Goal: Task Accomplishment & Management: Use online tool/utility

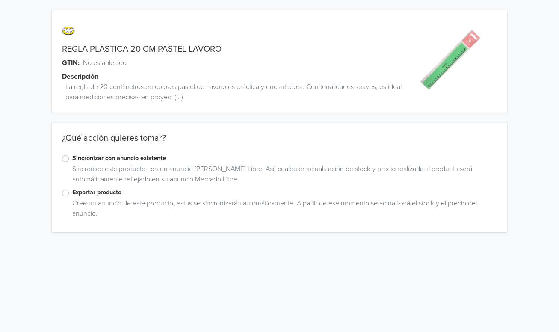
click at [72, 192] on label "Exportar producto" at bounding box center [284, 192] width 424 height 9
click at [0, 0] on input "Exportar producto" at bounding box center [0, 0] width 0 height 0
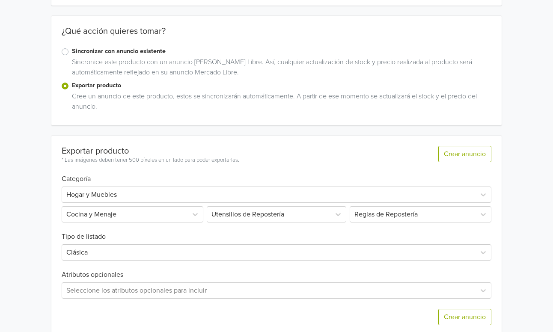
scroll to position [121, 0]
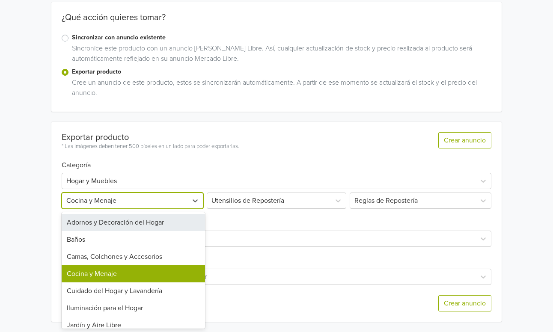
click at [149, 199] on div at bounding box center [124, 201] width 117 height 12
click at [145, 186] on div at bounding box center [268, 181] width 405 height 12
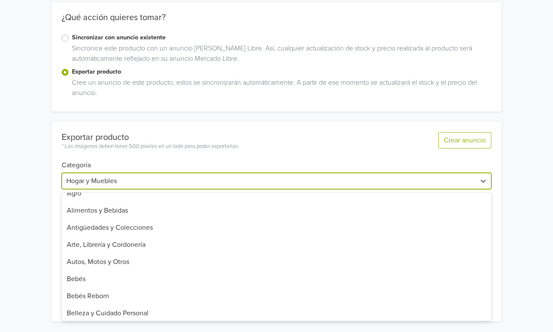
scroll to position [51, 0]
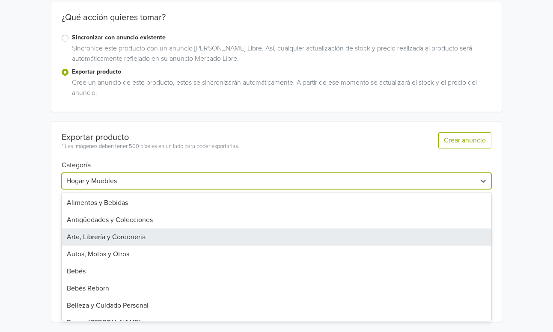
click at [133, 239] on div "Arte, Librería y Cordonería" at bounding box center [277, 236] width 430 height 17
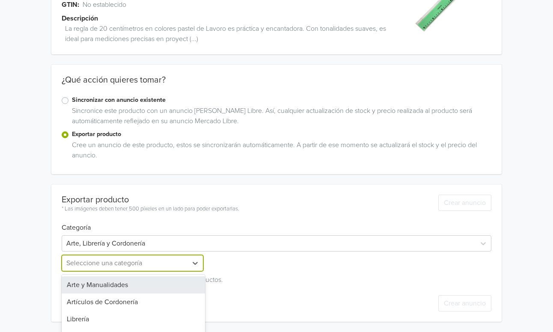
scroll to position [73, 0]
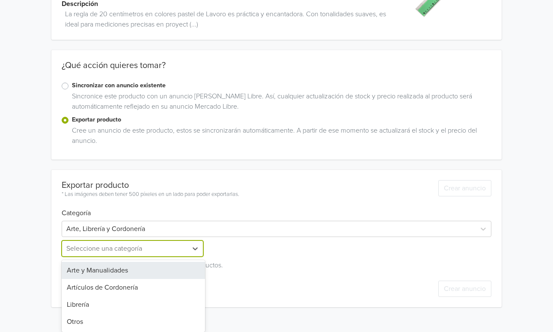
click at [117, 257] on div "Arte y Manualidades, 1 of 4. 4 results available. Use Up and Down to choose opt…" at bounding box center [133, 248] width 143 height 16
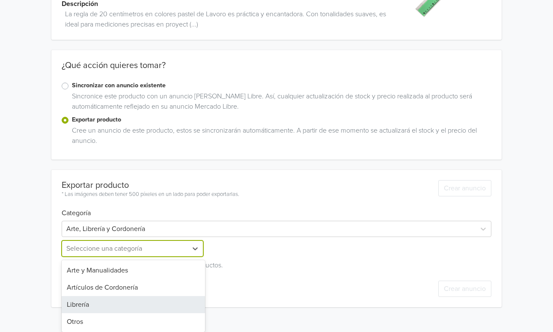
click at [113, 308] on div "Librería" at bounding box center [133, 304] width 143 height 17
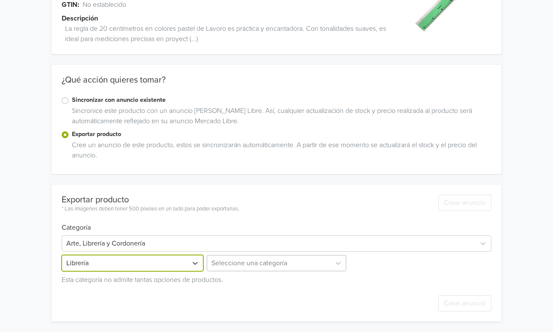
scroll to position [129, 0]
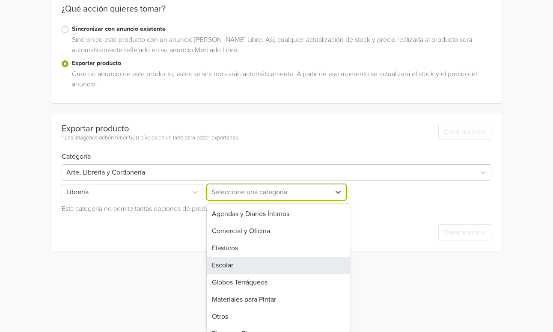
click at [246, 200] on div "Escolar, 4 of 10. 10 results available. Use Up and Down to choose options, pres…" at bounding box center [276, 192] width 143 height 16
click at [246, 263] on div "Escolar" at bounding box center [278, 265] width 143 height 17
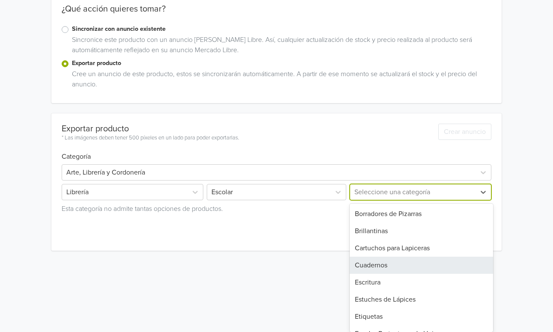
click at [378, 200] on div "Cuadernos, 4 of 18. 18 results available. Use Up and Down to choose options, pr…" at bounding box center [419, 192] width 143 height 16
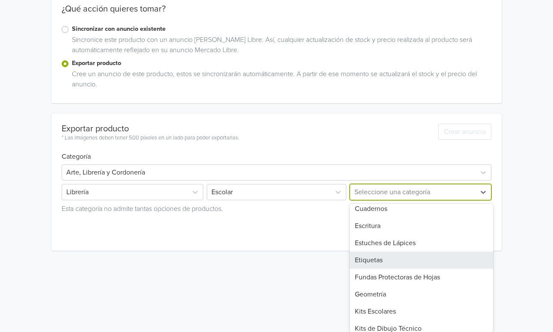
scroll to position [58, 0]
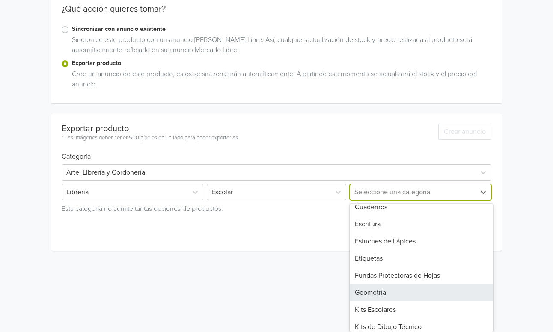
click at [380, 293] on div "Geometría" at bounding box center [421, 292] width 143 height 17
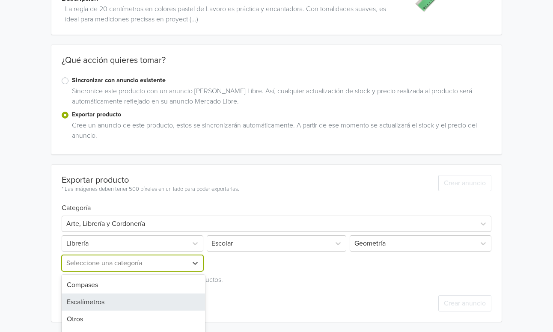
scroll to position [110, 0]
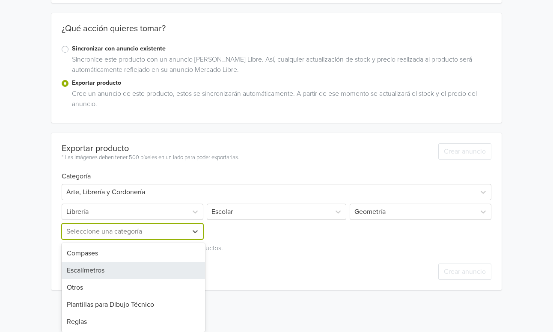
click at [148, 240] on div "Escalímetros, 2 of 5. 5 results available. Use Up and Down to choose options, p…" at bounding box center [133, 231] width 143 height 16
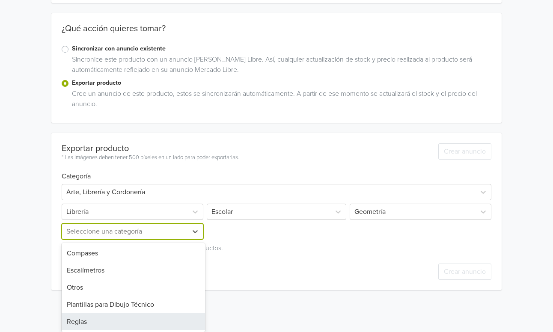
click at [119, 317] on div "Reglas" at bounding box center [133, 321] width 143 height 17
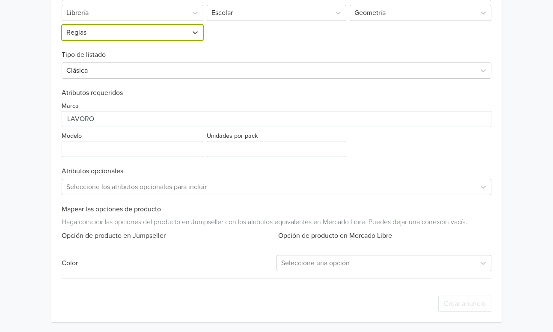
scroll to position [309, 0]
click at [120, 147] on input "Modelo" at bounding box center [133, 148] width 142 height 16
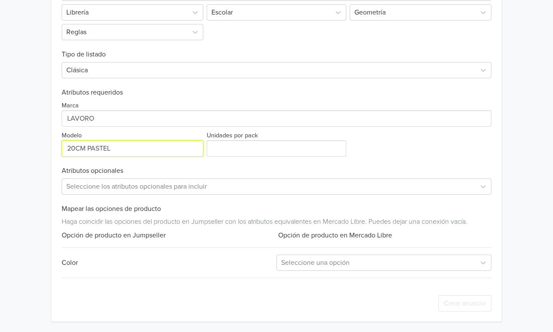
type input "20CM PASTEL"
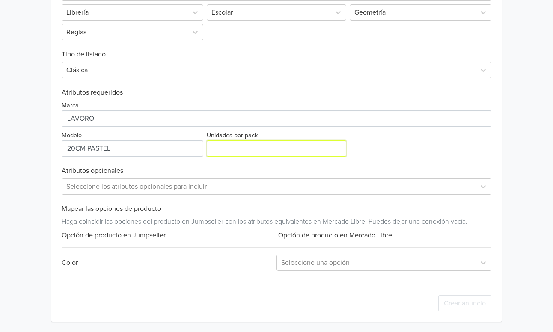
click at [225, 151] on input "Unidades por pack" at bounding box center [277, 148] width 140 height 16
type input "1"
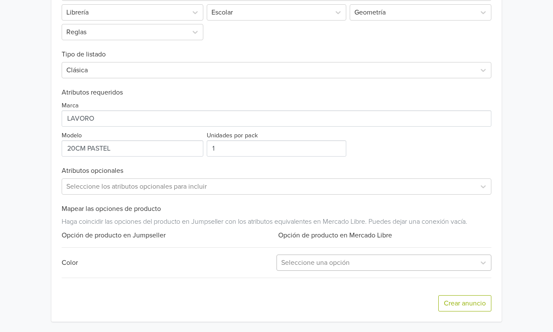
click at [339, 265] on div at bounding box center [376, 263] width 190 height 12
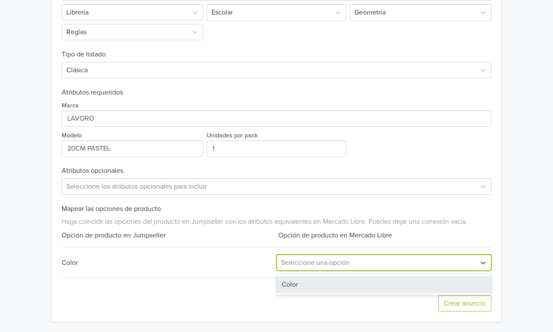
click at [326, 280] on div "Color" at bounding box center [383, 284] width 215 height 17
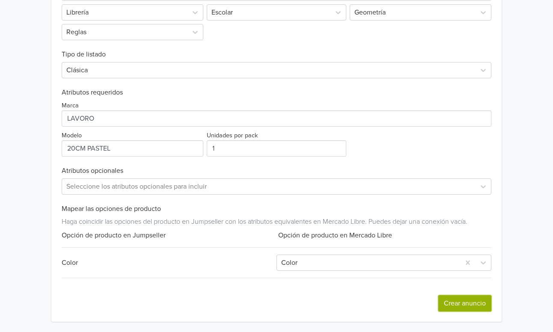
click at [462, 303] on button "Crear anuncio" at bounding box center [464, 303] width 53 height 16
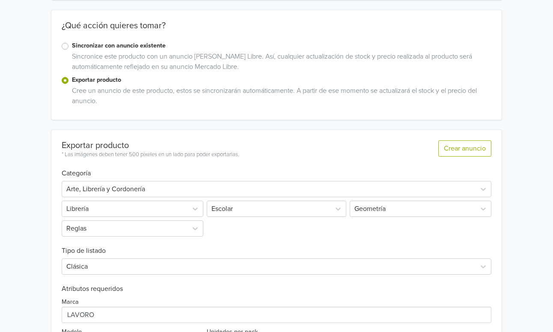
scroll to position [0, 0]
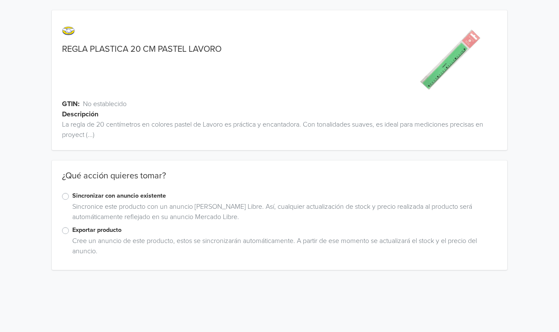
click at [72, 232] on label "Exportar producto" at bounding box center [284, 229] width 424 height 9
click at [0, 0] on input "Exportar producto" at bounding box center [0, 0] width 0 height 0
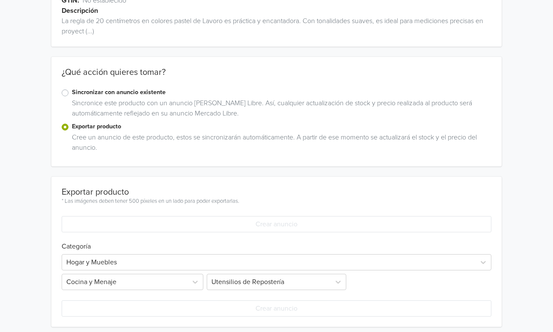
scroll to position [109, 0]
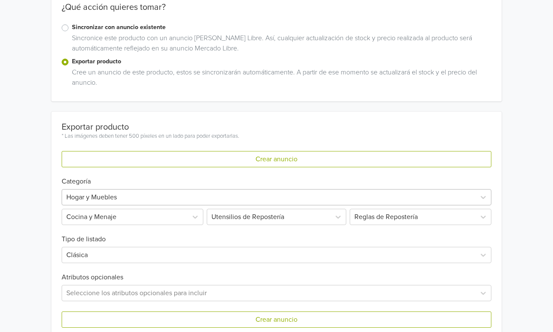
click at [127, 205] on div "Hogar y Muebles" at bounding box center [277, 197] width 430 height 16
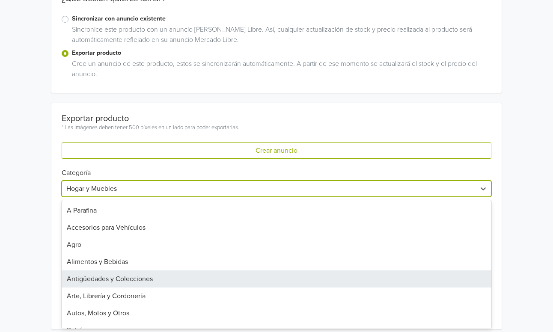
scroll to position [2, 0]
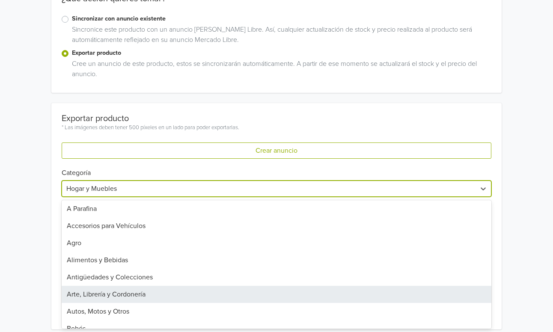
click at [111, 299] on div "Arte, Librería y Cordonería" at bounding box center [277, 294] width 430 height 17
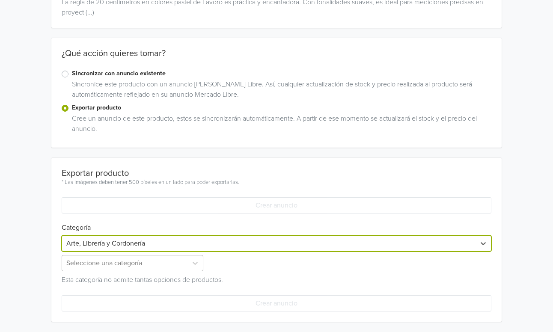
scroll to position [137, 0]
click at [142, 265] on div "Seleccione una categoría" at bounding box center [133, 263] width 143 height 16
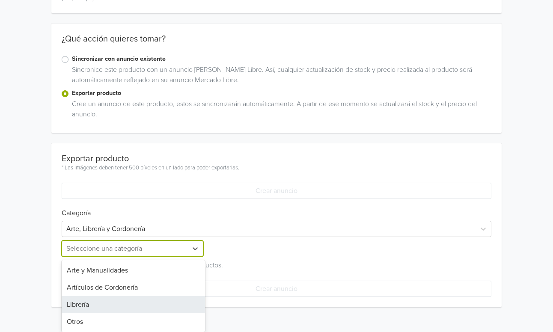
click at [119, 301] on div "Librería" at bounding box center [133, 304] width 143 height 17
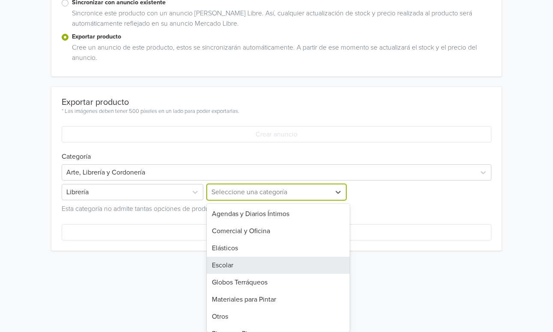
click at [245, 200] on div "Escolar, 4 of 10. 10 results available. Use Up and Down to choose options, pres…" at bounding box center [276, 192] width 143 height 16
click at [245, 267] on div "Escolar" at bounding box center [278, 265] width 143 height 17
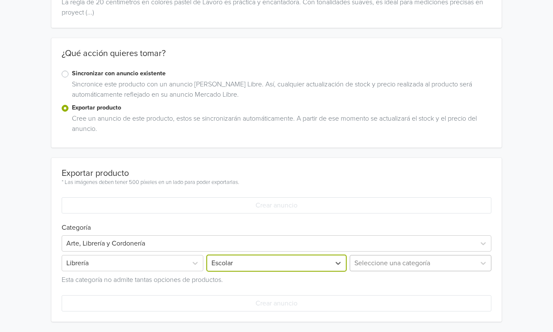
scroll to position [193, 0]
click at [441, 264] on div "Seleccione una categoría" at bounding box center [419, 263] width 143 height 16
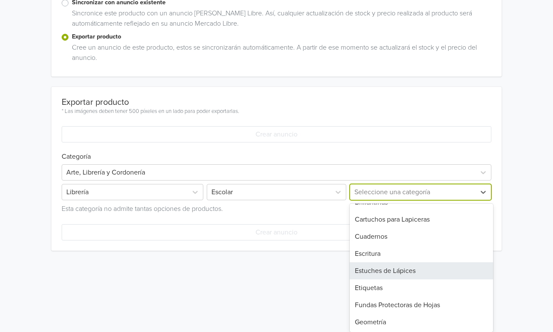
scroll to position [30, 0]
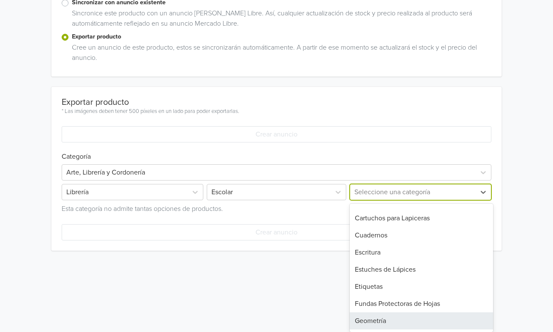
click at [378, 322] on div "Geometría" at bounding box center [421, 320] width 143 height 17
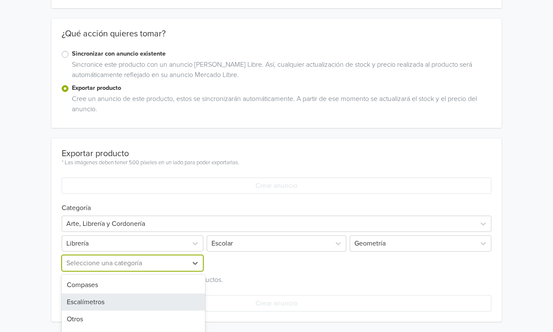
scroll to position [174, 0]
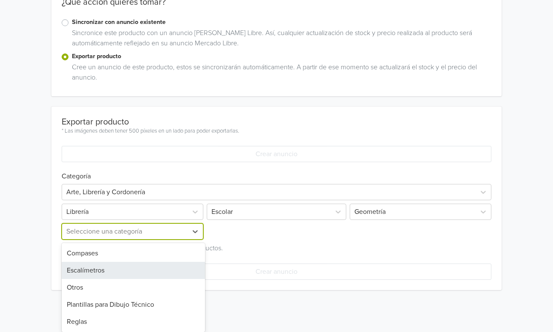
click at [117, 240] on div "Escalímetros, 2 of 5. 5 results available. Use Up and Down to choose options, p…" at bounding box center [133, 231] width 143 height 16
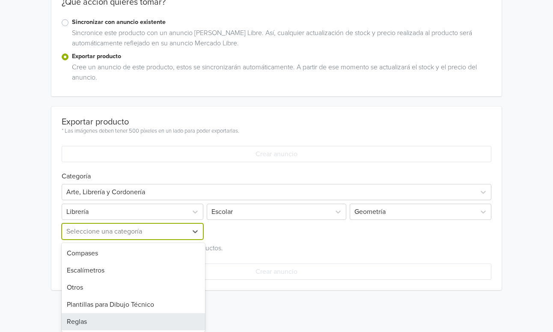
click at [92, 317] on div "Reglas" at bounding box center [133, 321] width 143 height 17
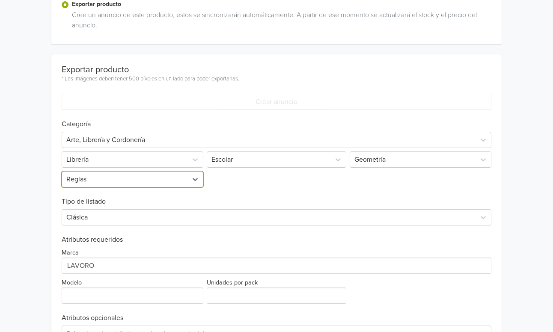
scroll to position [359, 0]
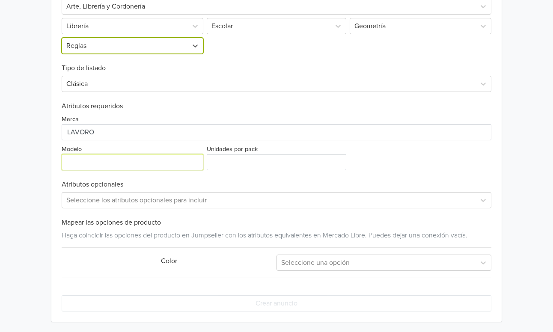
click at [108, 167] on input "Modelo" at bounding box center [133, 162] width 142 height 16
type input "20CM PASTEL"
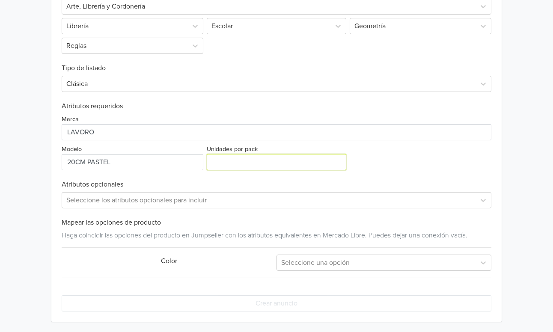
click at [238, 162] on input "Unidades por pack" at bounding box center [277, 162] width 140 height 16
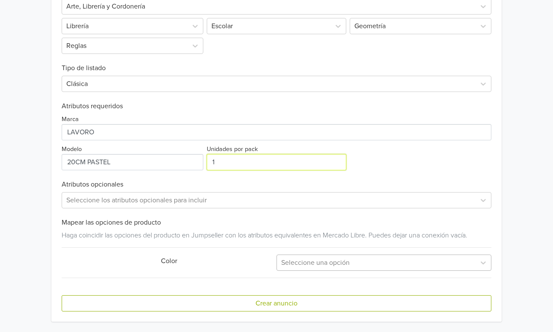
type input "1"
click at [313, 264] on div at bounding box center [376, 263] width 190 height 12
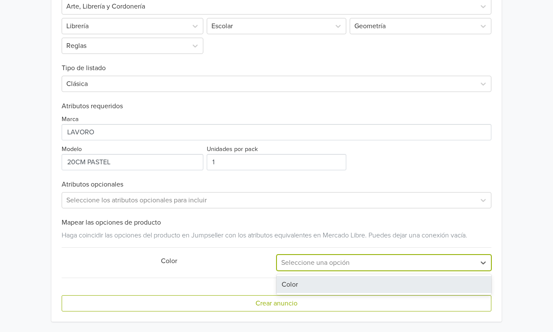
click at [307, 283] on div "Color" at bounding box center [383, 284] width 215 height 17
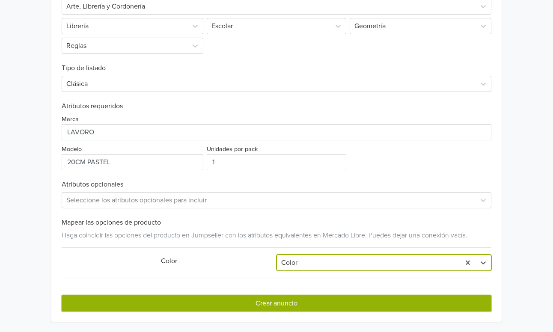
click at [293, 302] on button "Crear anuncio" at bounding box center [277, 303] width 430 height 16
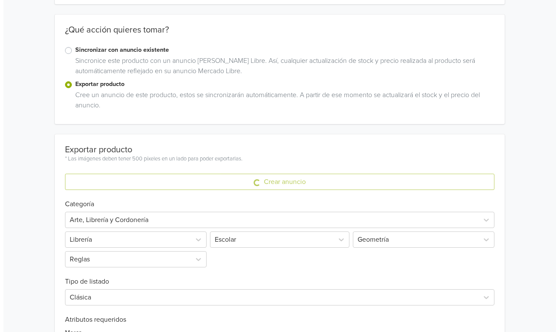
scroll to position [0, 0]
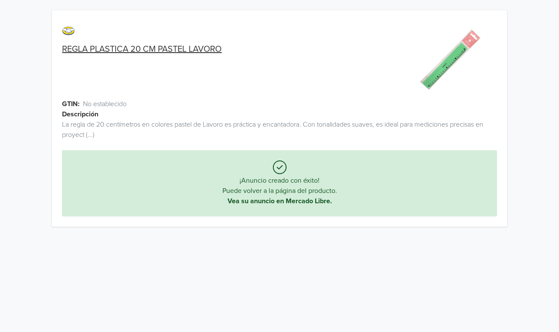
click at [174, 48] on link "REGLA PLASTICA 20 CM PASTEL LAVORO" at bounding box center [142, 49] width 160 height 10
